Goal: Information Seeking & Learning: Learn about a topic

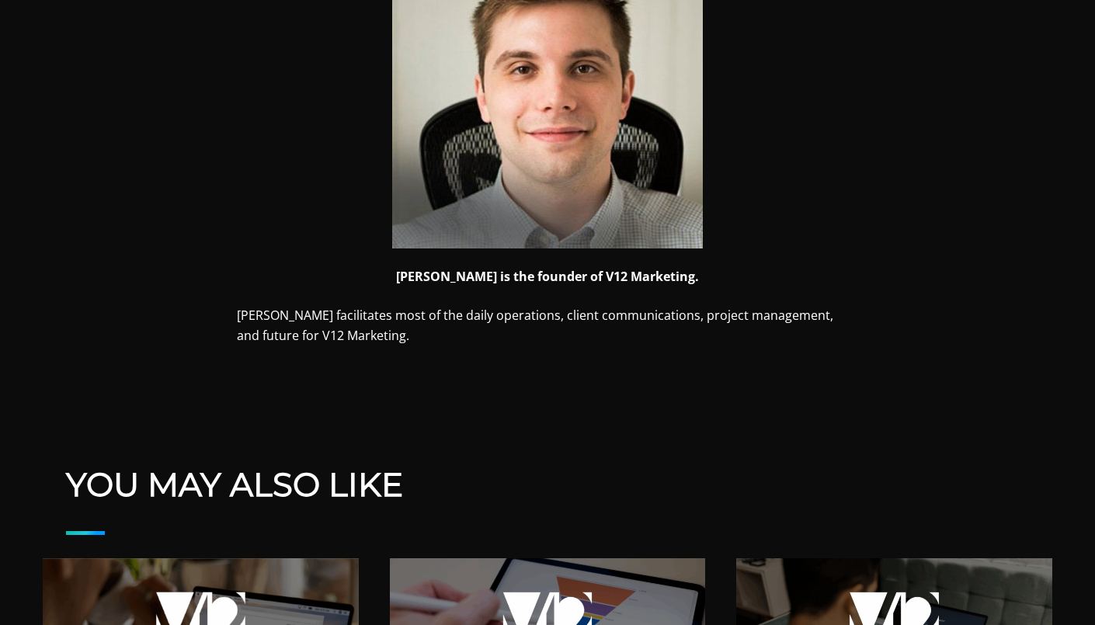
scroll to position [608, 0]
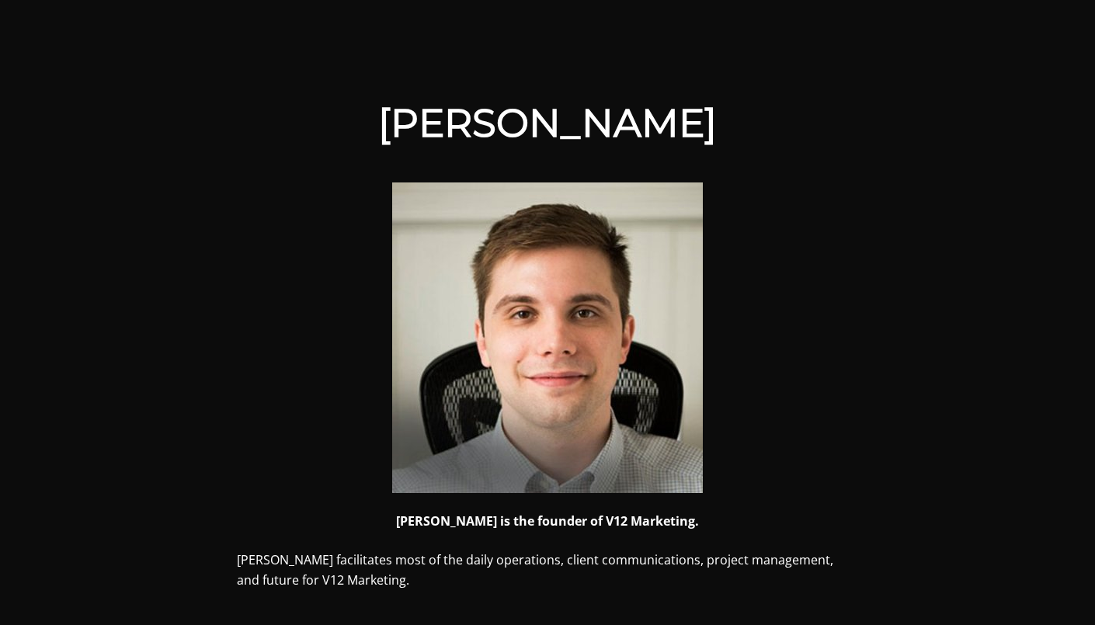
click at [598, 321] on img at bounding box center [547, 338] width 311 height 311
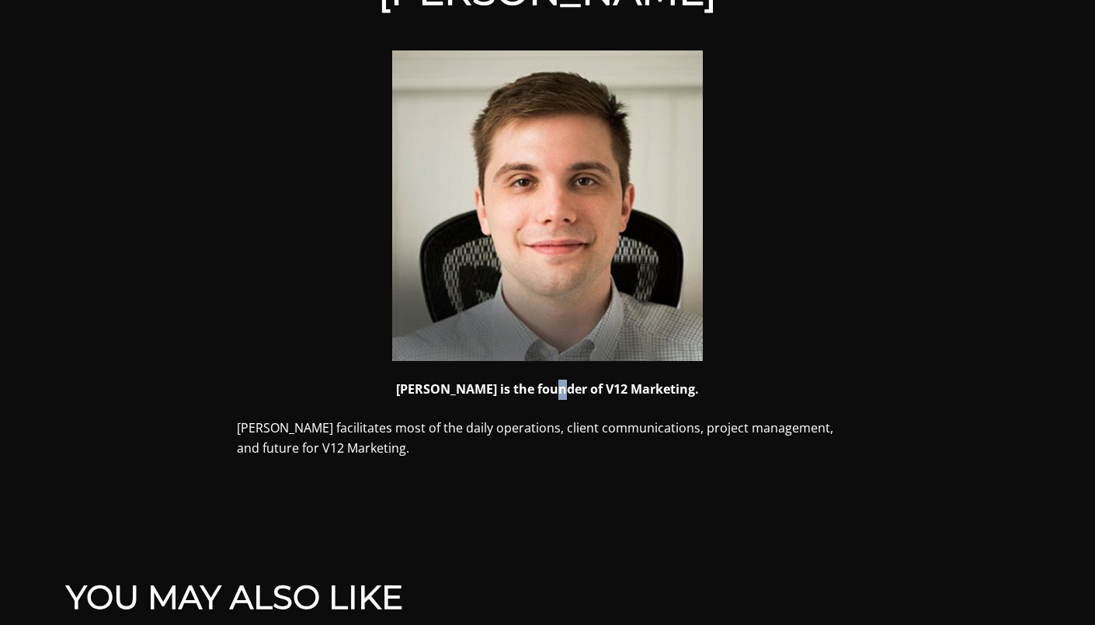
click at [583, 388] on strong "[PERSON_NAME] is the founder of V12 Marketing." at bounding box center [547, 389] width 303 height 17
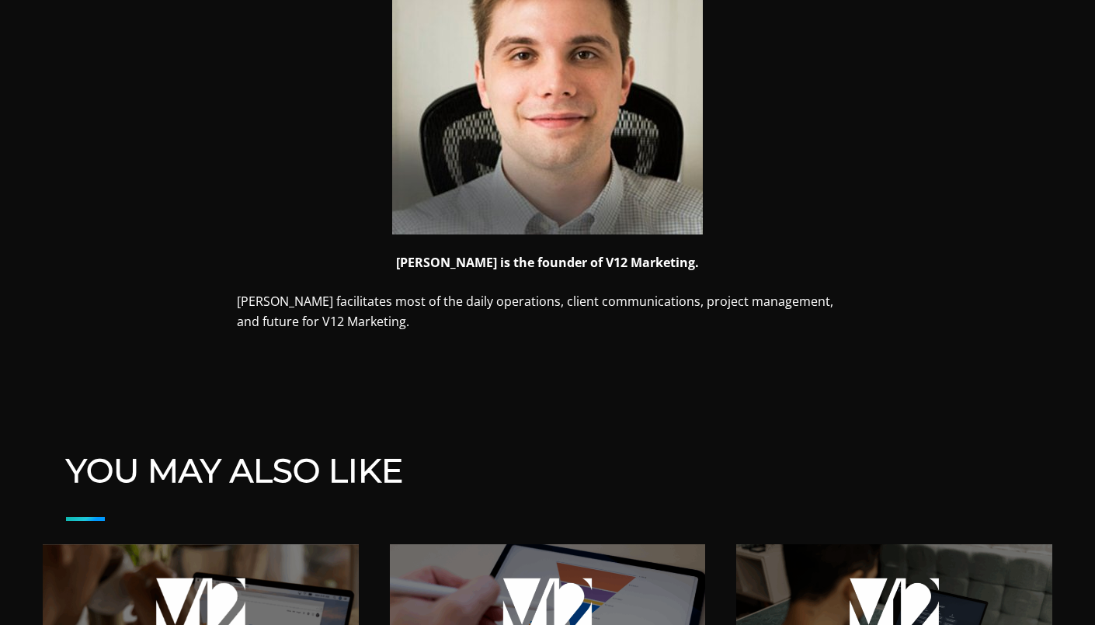
click at [629, 311] on p "[PERSON_NAME] facilitates most of the daily operations, client communications, …" at bounding box center [548, 312] width 622 height 40
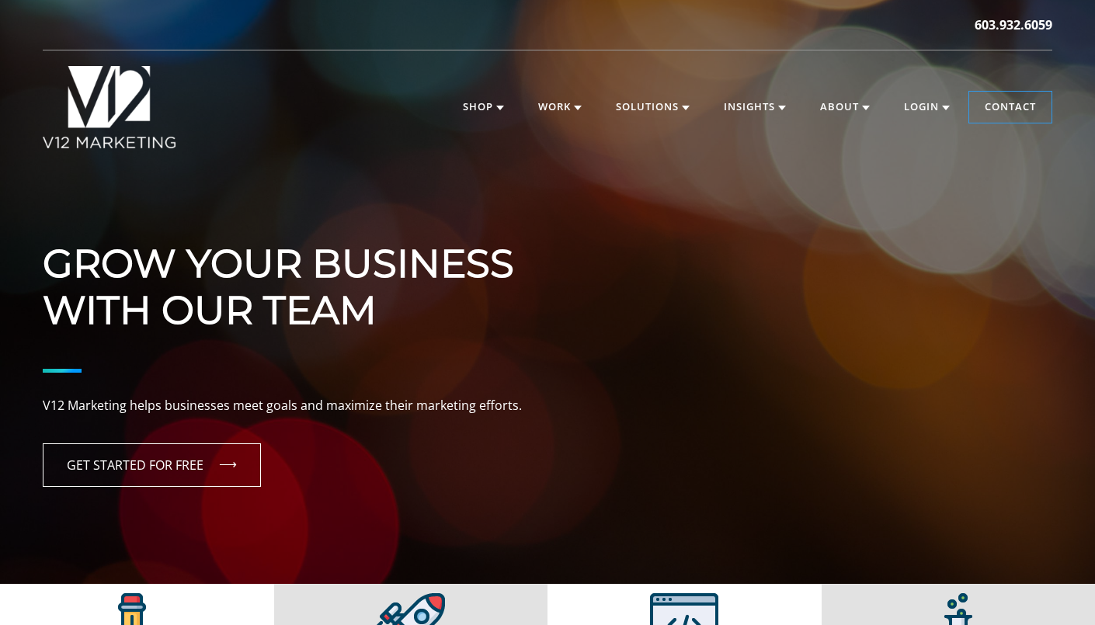
click at [322, 302] on h1 "Grow Your Business With Our Team" at bounding box center [548, 264] width 1010 height 140
click at [275, 312] on h1 "Grow Your Business With Our Team" at bounding box center [548, 264] width 1010 height 140
click at [203, 293] on h1 "Grow Your Business With Our Team" at bounding box center [548, 264] width 1010 height 140
click at [300, 252] on h1 "Grow Your Business With Our Team" at bounding box center [548, 264] width 1010 height 140
click at [338, 246] on h1 "Grow Your Business With Our Team" at bounding box center [548, 264] width 1010 height 140
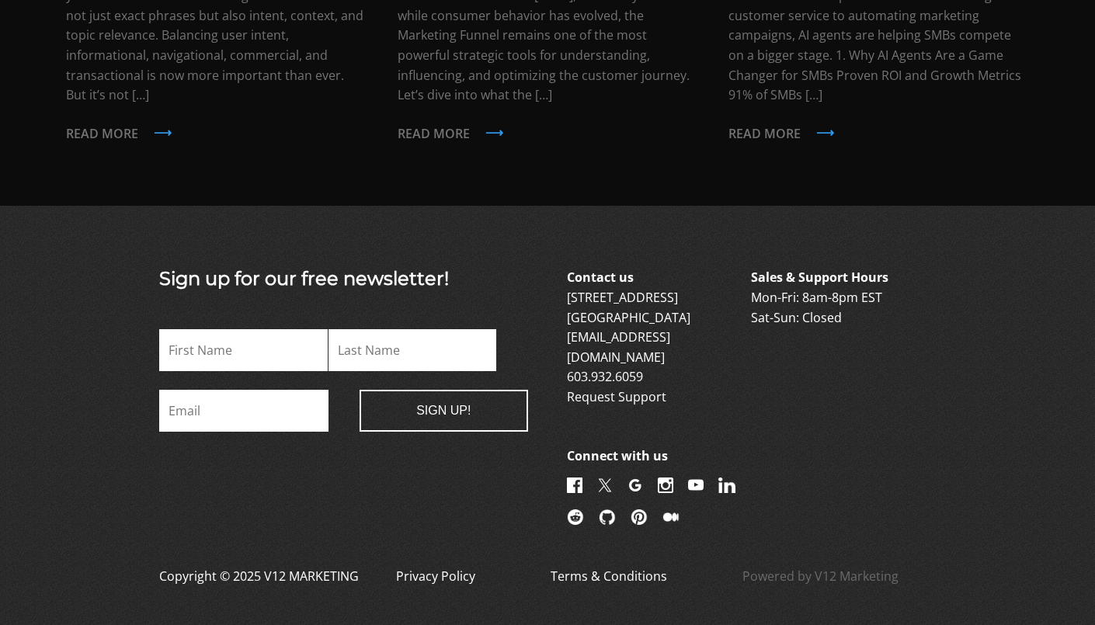
scroll to position [3771, 0]
